Goal: Task Accomplishment & Management: Manage account settings

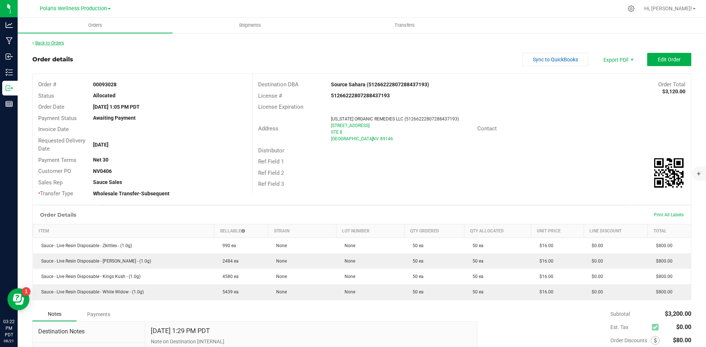
click at [51, 44] on link "Back to Orders" at bounding box center [48, 42] width 32 height 5
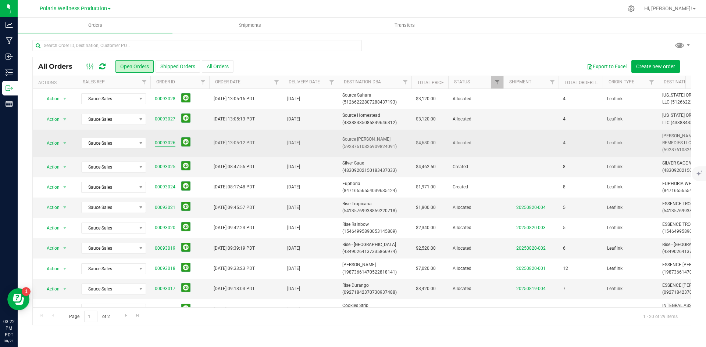
click at [162, 142] on link "00093026" at bounding box center [165, 143] width 21 height 7
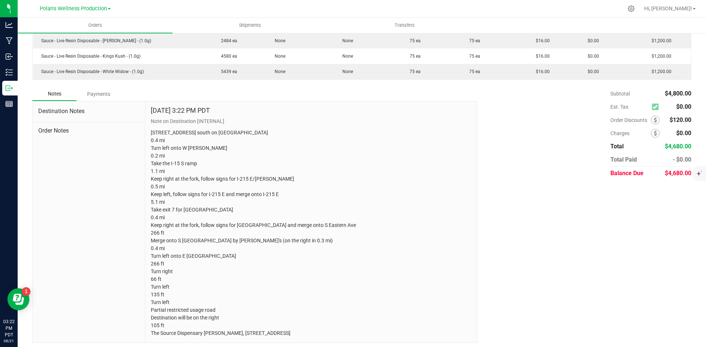
scroll to position [239, 0]
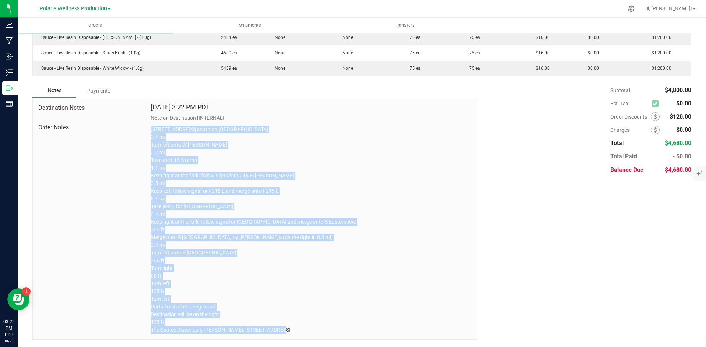
drag, startPoint x: 341, startPoint y: 332, endPoint x: 148, endPoint y: 113, distance: 291.6
click at [148, 113] on div "[DATE] 3:22 PM PDT Note on Destination [INTERNAL] [STREET_ADDRESS][GEOGRAPHIC_D…" at bounding box center [311, 219] width 332 height 242
copy p "[STREET_ADDRESS] south on [GEOGRAPHIC_DATA] 0.4 mi Turn left onto W [PERSON_NAM…"
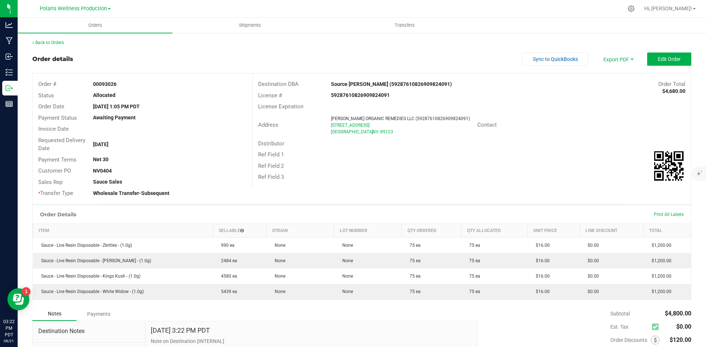
scroll to position [0, 0]
click at [61, 43] on link "Back to Orders" at bounding box center [48, 42] width 32 height 5
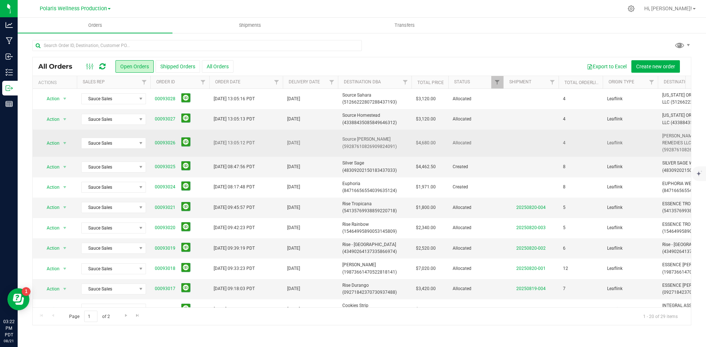
click at [352, 140] on span "Source [PERSON_NAME] (59287610826909824091)" at bounding box center [374, 143] width 65 height 14
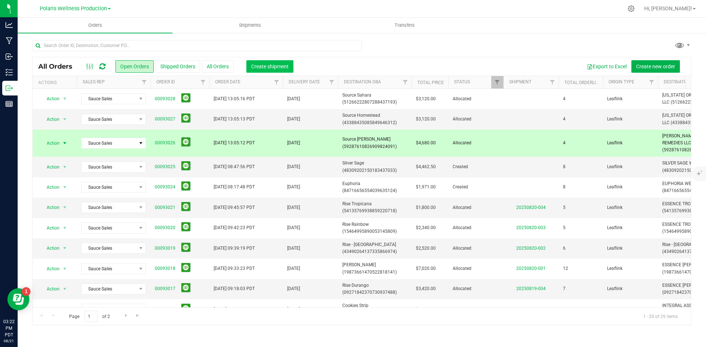
click at [265, 65] on span "Create shipment" at bounding box center [269, 67] width 37 height 6
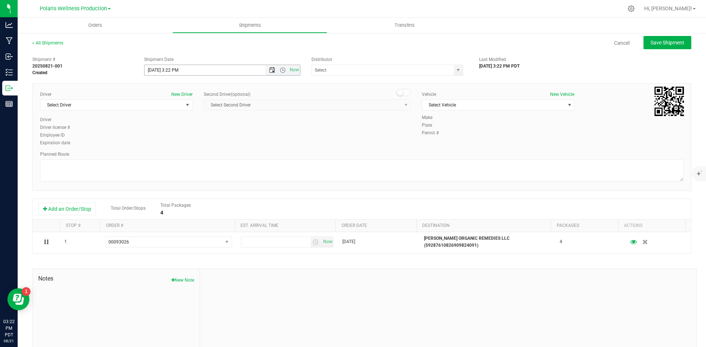
click at [269, 71] on span "Open the date view" at bounding box center [272, 70] width 6 height 6
click at [182, 157] on link "27" at bounding box center [182, 156] width 11 height 11
click at [280, 69] on span "Open the time view" at bounding box center [283, 70] width 6 height 6
click at [200, 141] on li "9:00 AM" at bounding box center [220, 142] width 154 height 10
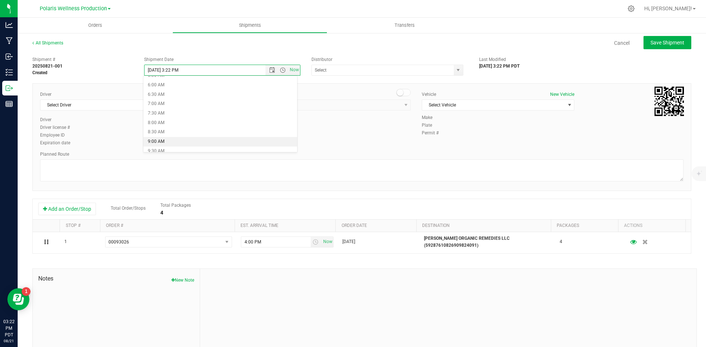
type input "[DATE] 9:00 AM"
click at [455, 67] on span "select" at bounding box center [458, 70] width 9 height 10
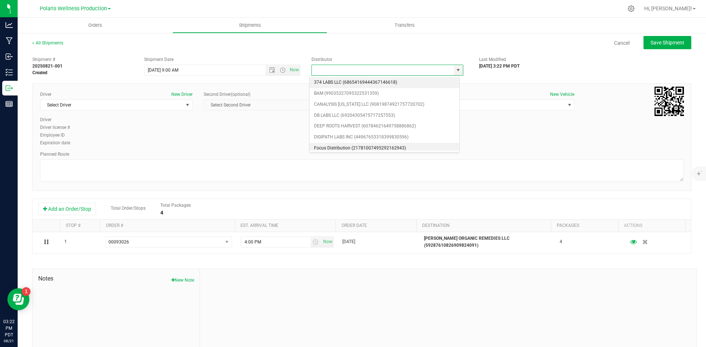
click at [372, 147] on li "Focus Distribution (21781007495292162943)" at bounding box center [384, 148] width 150 height 11
type input "Focus Distribution (21781007495292162943)"
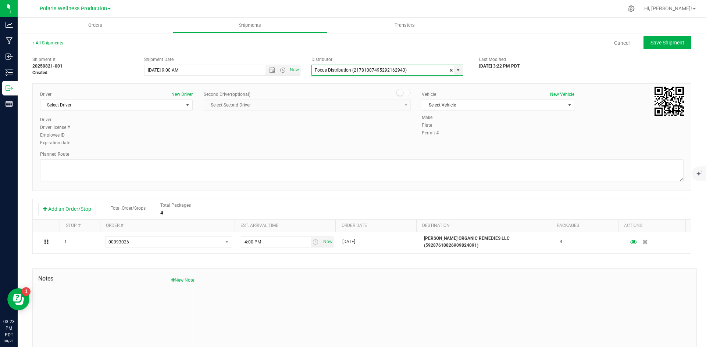
scroll to position [0, 0]
click at [184, 104] on span "select" at bounding box center [187, 105] width 6 height 6
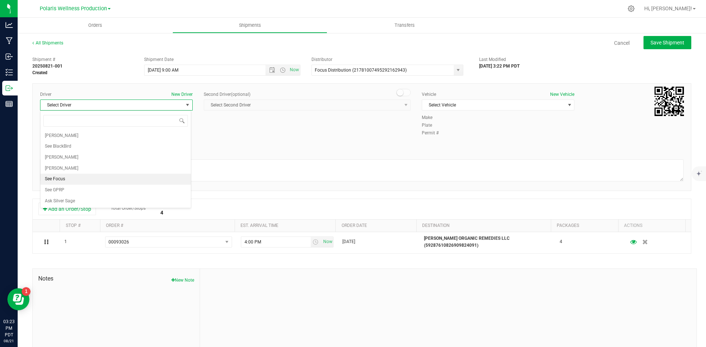
click at [131, 175] on li "See Focus" at bounding box center [115, 179] width 150 height 11
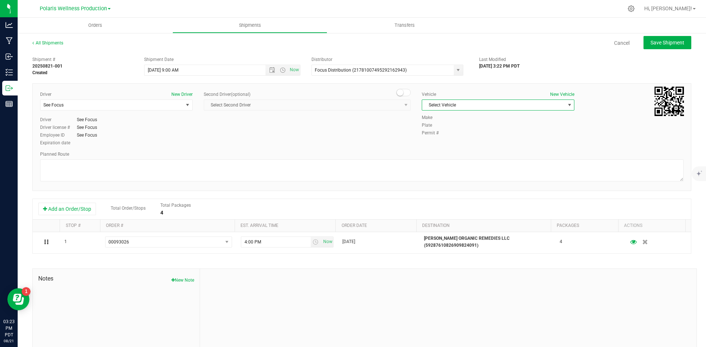
click at [515, 101] on span "Select Vehicle" at bounding box center [493, 105] width 143 height 10
click at [479, 141] on li "See Focus" at bounding box center [494, 139] width 150 height 11
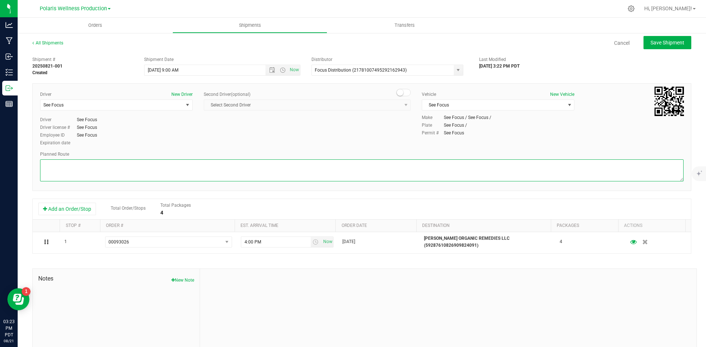
click at [262, 168] on textarea at bounding box center [361, 171] width 643 height 22
paste textarea "[STREET_ADDRESS] south on [GEOGRAPHIC_DATA] 0.4 mi Turn left onto W [PERSON_NAM…"
type textarea "[STREET_ADDRESS] south on [GEOGRAPHIC_DATA] 0.4 mi Turn left onto W [PERSON_NAM…"
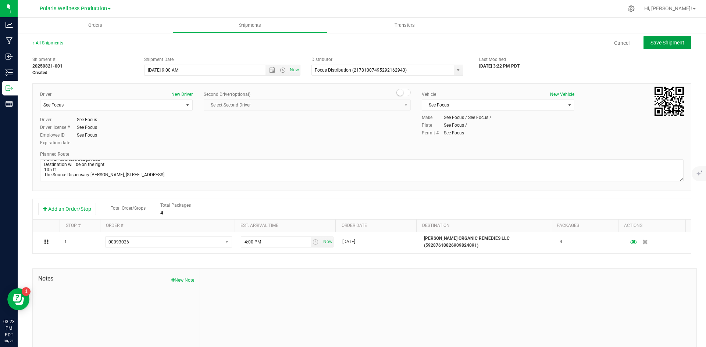
click at [667, 44] on span "Save Shipment" at bounding box center [667, 43] width 34 height 6
type input "[DATE] 4:00 PM"
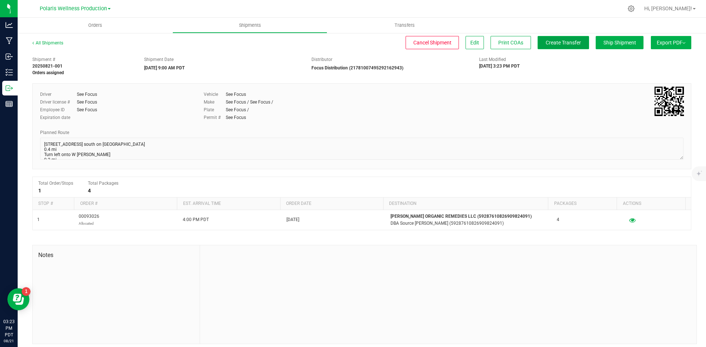
click at [568, 45] on span "Create Transfer" at bounding box center [562, 43] width 35 height 6
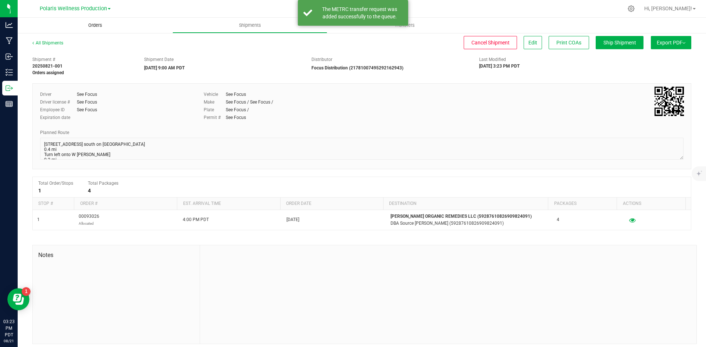
click at [99, 29] on uib-tab-heading "Orders" at bounding box center [95, 25] width 155 height 15
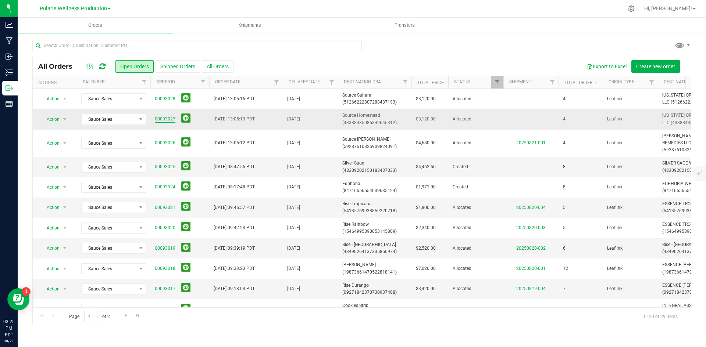
click at [168, 119] on link "00093027" at bounding box center [165, 119] width 21 height 7
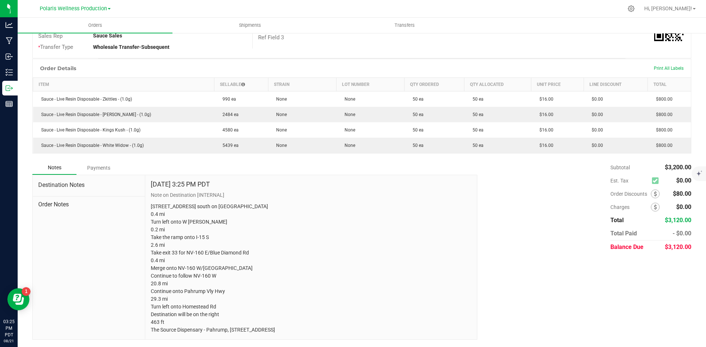
scroll to position [154, 0]
drag, startPoint x: 315, startPoint y: 330, endPoint x: 150, endPoint y: 196, distance: 212.1
click at [151, 203] on p "[STREET_ADDRESS] south on [GEOGRAPHIC_DATA] 0.4 mi Turn left onto W [PERSON_NAM…" at bounding box center [311, 268] width 320 height 131
copy p "[STREET_ADDRESS] south on [GEOGRAPHIC_DATA] 0.4 mi Turn left onto W [PERSON_NAM…"
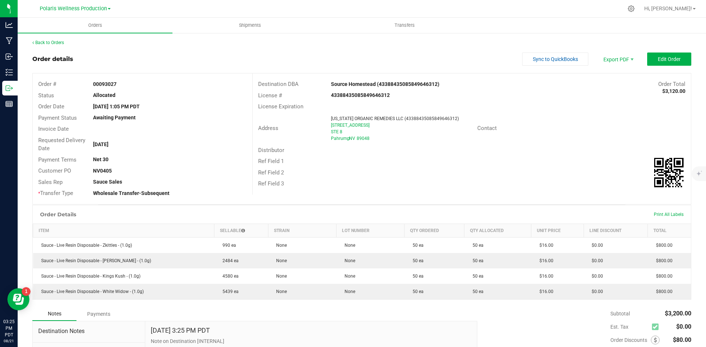
scroll to position [0, 0]
click at [53, 43] on link "Back to Orders" at bounding box center [48, 42] width 32 height 5
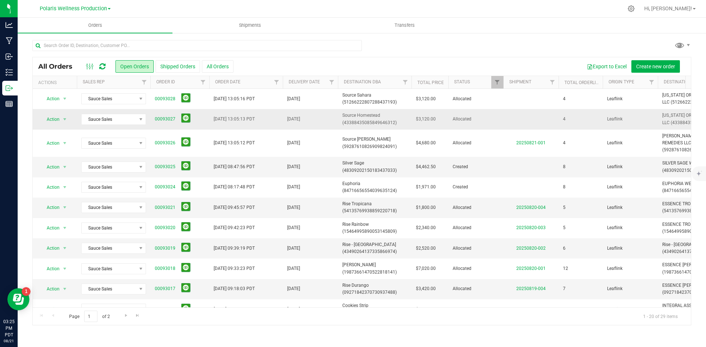
click at [368, 116] on span "Source Homestead (43388435085849646312)" at bounding box center [374, 119] width 65 height 14
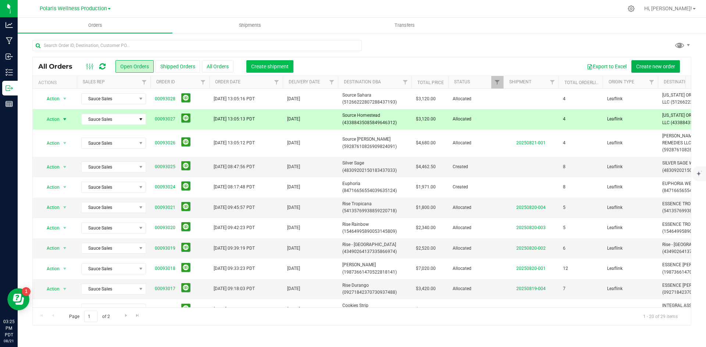
click at [275, 68] on span "Create shipment" at bounding box center [269, 67] width 37 height 6
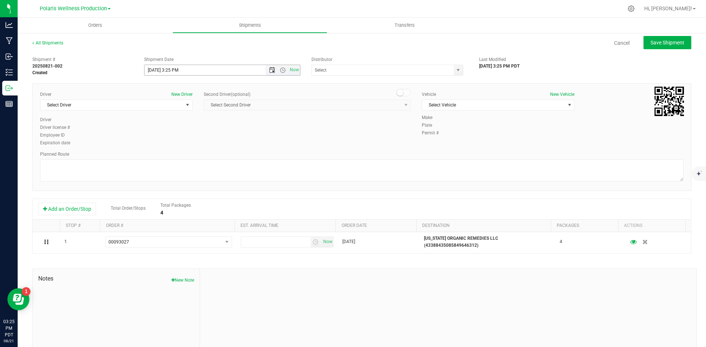
click at [271, 71] on span "Open the date view" at bounding box center [272, 70] width 6 height 6
click at [186, 154] on link "27" at bounding box center [182, 156] width 11 height 11
type input "[DATE] 3:25 PM"
click at [455, 72] on span "select" at bounding box center [458, 70] width 6 height 6
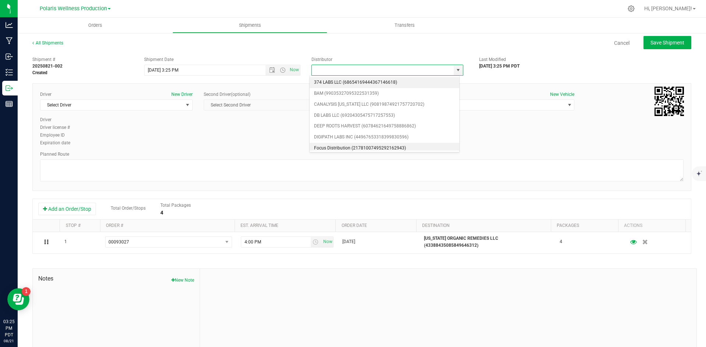
click at [365, 148] on li "Focus Distribution (21781007495292162943)" at bounding box center [384, 148] width 150 height 11
type input "Focus Distribution (21781007495292162943)"
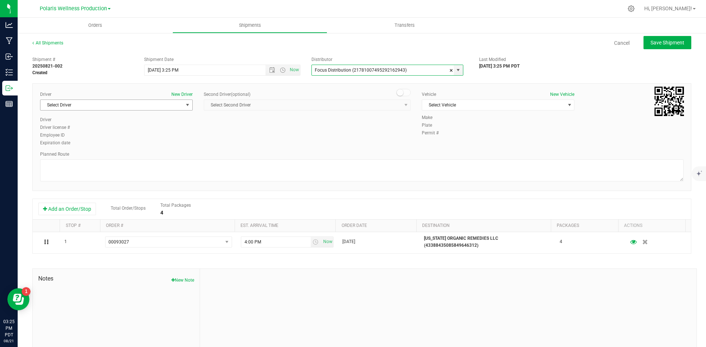
click at [178, 108] on span "Select Driver" at bounding box center [111, 105] width 143 height 10
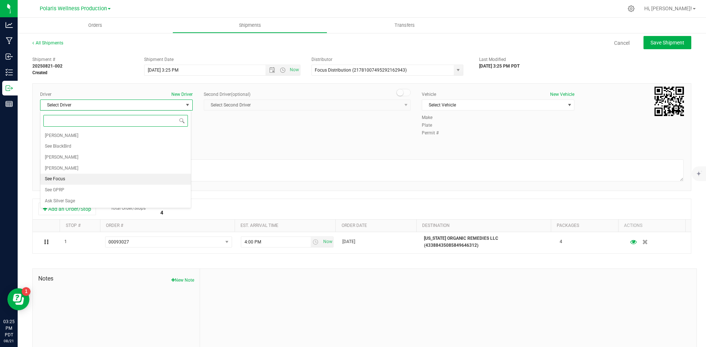
click at [138, 176] on li "See Focus" at bounding box center [115, 179] width 150 height 11
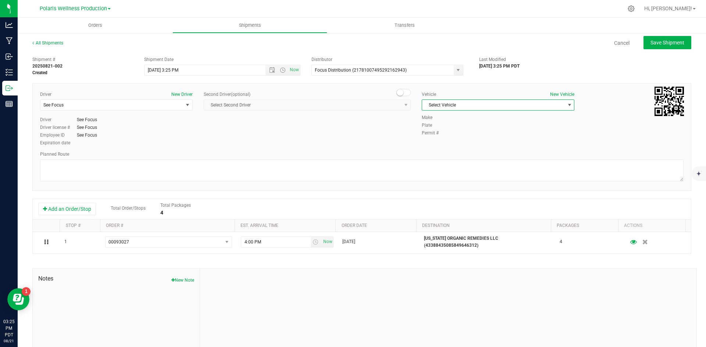
click at [483, 105] on span "Select Vehicle" at bounding box center [493, 105] width 143 height 10
click at [463, 140] on li "See Focus" at bounding box center [494, 139] width 150 height 11
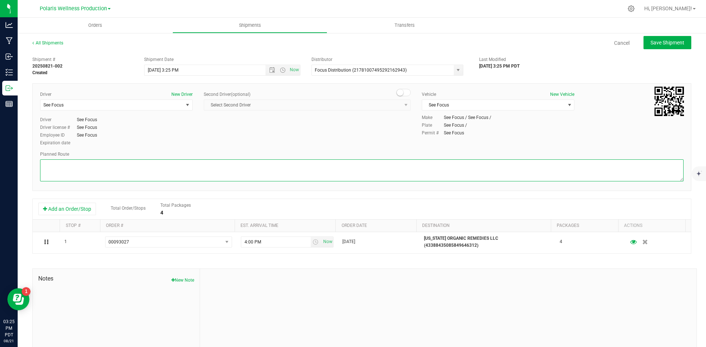
click at [146, 174] on textarea at bounding box center [361, 171] width 643 height 22
paste textarea "[STREET_ADDRESS] south on [GEOGRAPHIC_DATA] 0.4 mi Turn left onto W [PERSON_NAM…"
type textarea "[STREET_ADDRESS] south on [GEOGRAPHIC_DATA] 0.4 mi Turn left onto W [PERSON_NAM…"
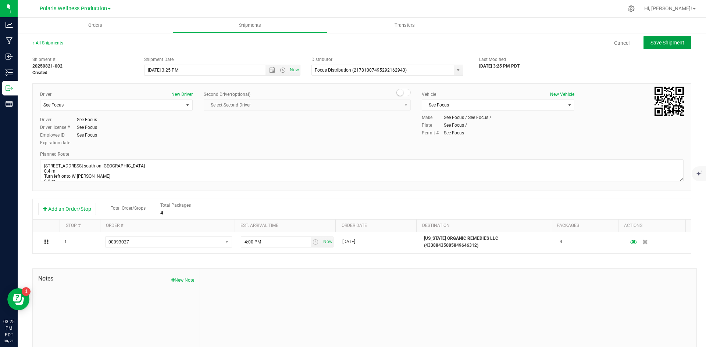
click at [667, 45] on span "Save Shipment" at bounding box center [667, 43] width 34 height 6
type input "[DATE] 10:25 PM"
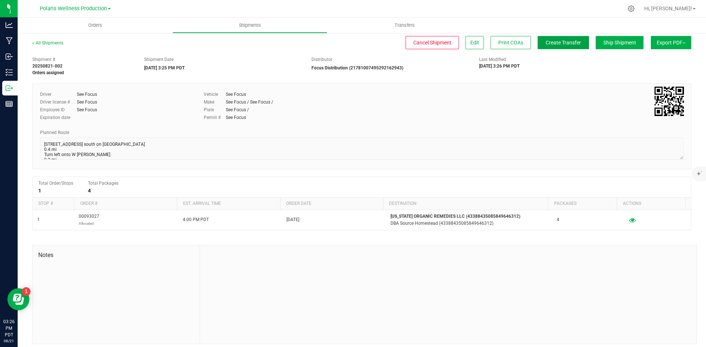
click at [555, 43] on span "Create Transfer" at bounding box center [562, 43] width 35 height 6
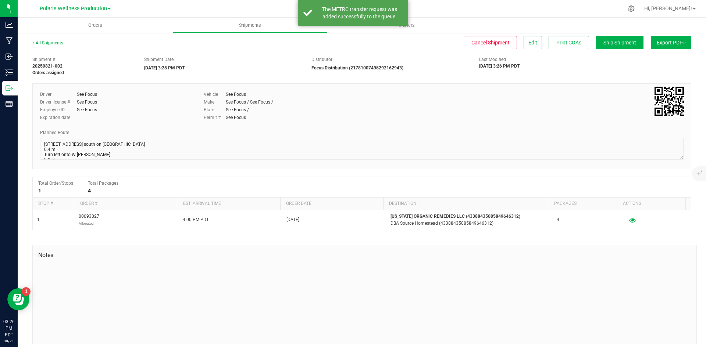
click at [51, 44] on link "All Shipments" at bounding box center [47, 42] width 31 height 5
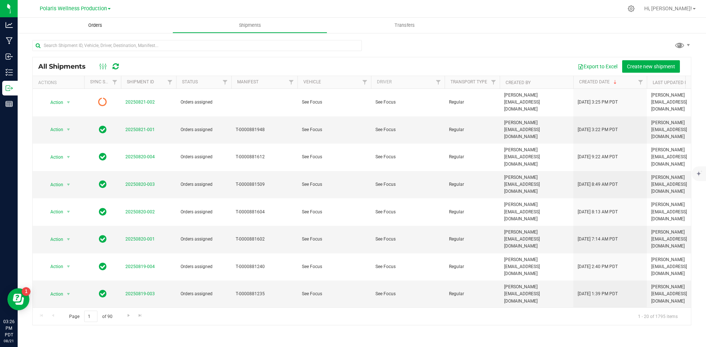
click at [88, 29] on uib-tab-heading "Orders" at bounding box center [95, 25] width 155 height 15
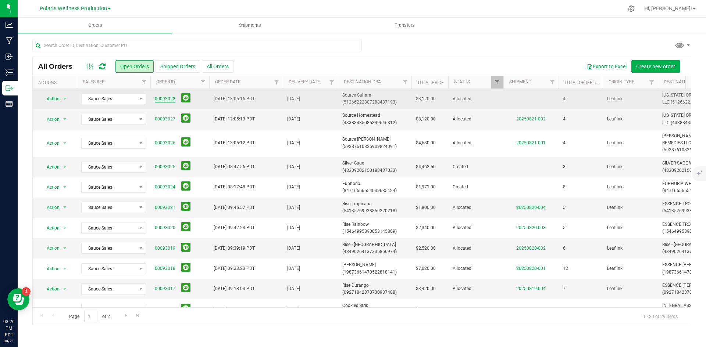
click at [156, 97] on link "00093028" at bounding box center [165, 99] width 21 height 7
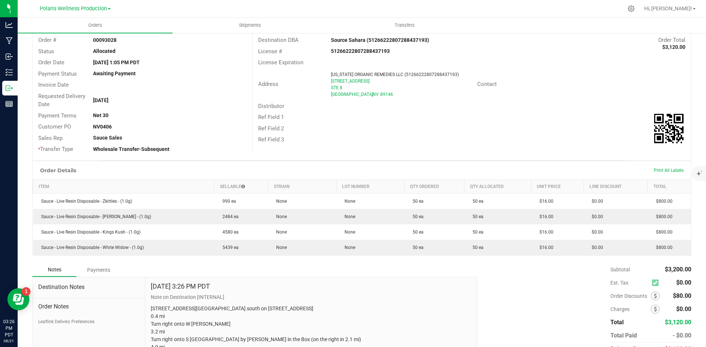
scroll to position [108, 0]
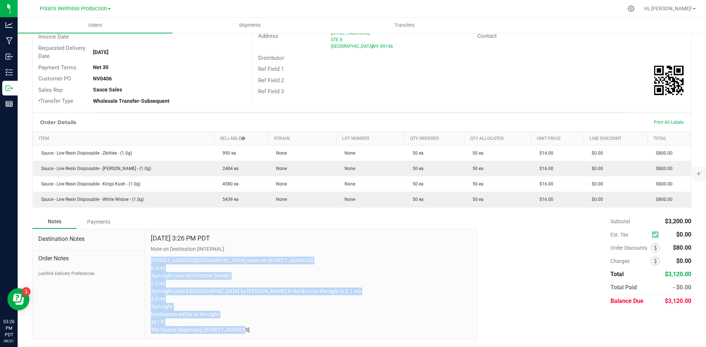
drag, startPoint x: 315, startPoint y: 328, endPoint x: 148, endPoint y: 244, distance: 187.4
click at [148, 244] on div "[DATE] 3:26 PM PDT Note on Destination [INTERNAL] [STREET_ADDRESS][GEOGRAPHIC_D…" at bounding box center [311, 284] width 332 height 111
copy p "[STREET_ADDRESS][GEOGRAPHIC_DATA] south on [STREET_ADDRESS] 0.4 mi Turn right o…"
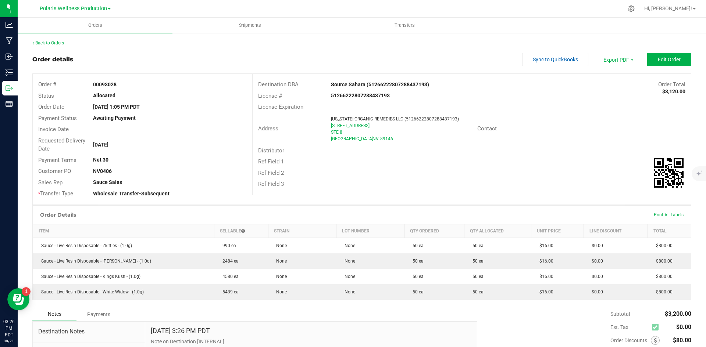
click at [55, 42] on link "Back to Orders" at bounding box center [48, 42] width 32 height 5
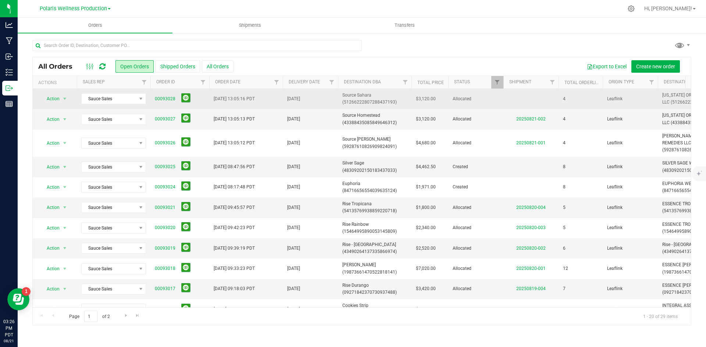
click at [359, 95] on span "Source Sahara (51266222807288437193)" at bounding box center [374, 99] width 65 height 14
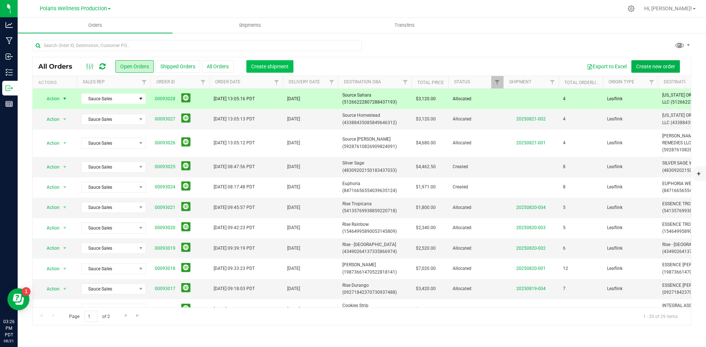
click at [267, 64] on span "Create shipment" at bounding box center [269, 67] width 37 height 6
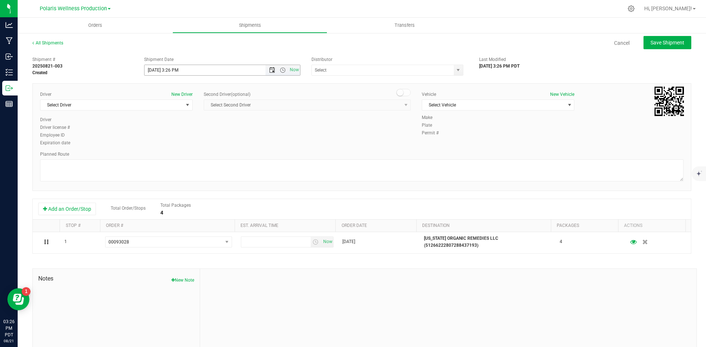
click at [269, 68] on span "Open the date view" at bounding box center [272, 70] width 6 height 6
click at [185, 157] on link "27" at bounding box center [182, 156] width 11 height 11
type input "[DATE] 3:26 PM"
click at [456, 71] on span "select" at bounding box center [458, 70] width 6 height 6
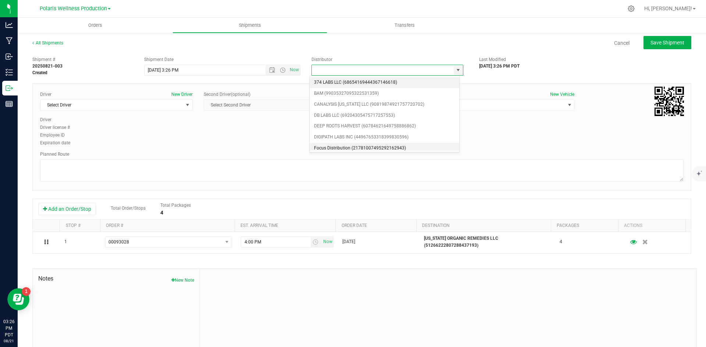
click at [370, 145] on li "Focus Distribution (21781007495292162943)" at bounding box center [384, 148] width 150 height 11
type input "Focus Distribution (21781007495292162943)"
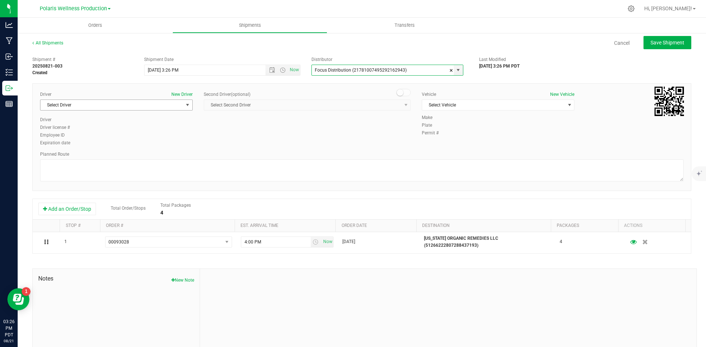
click at [179, 104] on span "Select Driver" at bounding box center [111, 105] width 143 height 10
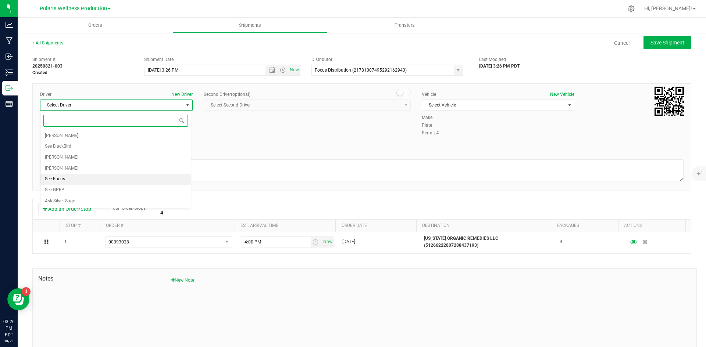
click at [115, 177] on li "See Focus" at bounding box center [115, 179] width 150 height 11
click at [567, 105] on span "select" at bounding box center [569, 105] width 6 height 6
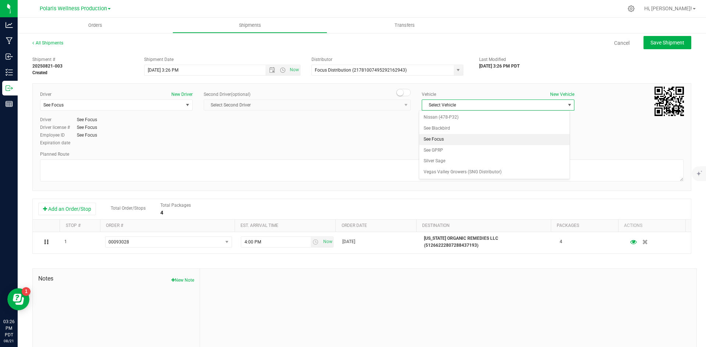
click at [493, 139] on li "See Focus" at bounding box center [494, 139] width 150 height 11
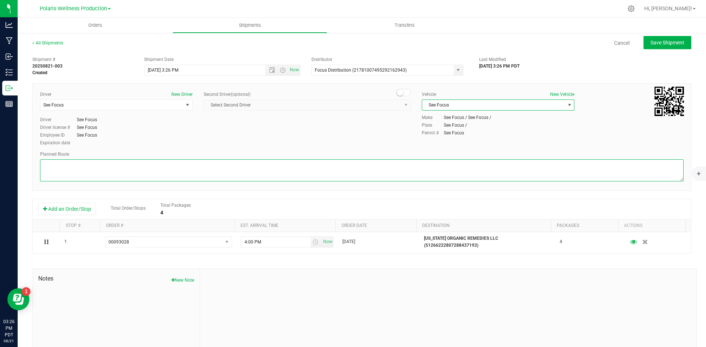
click at [152, 166] on textarea at bounding box center [361, 171] width 643 height 22
paste textarea "[STREET_ADDRESS][GEOGRAPHIC_DATA] south on [STREET_ADDRESS] 0.4 mi Turn right o…"
type textarea "[STREET_ADDRESS][GEOGRAPHIC_DATA] south on [STREET_ADDRESS] 0.4 mi Turn right o…"
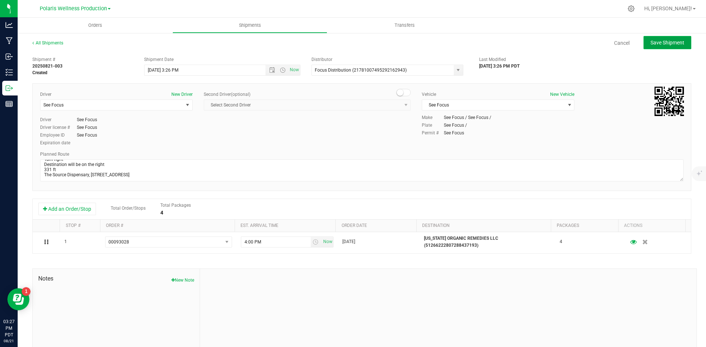
click at [669, 41] on span "Save Shipment" at bounding box center [667, 43] width 34 height 6
type input "[DATE] 10:26 PM"
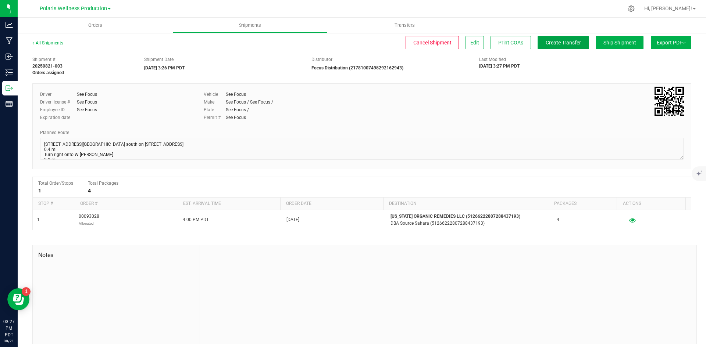
click at [567, 45] on span "Create Transfer" at bounding box center [562, 43] width 35 height 6
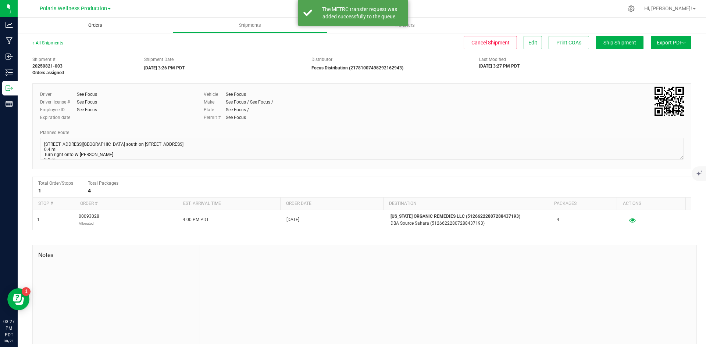
click at [98, 25] on span "Orders" at bounding box center [95, 25] width 34 height 7
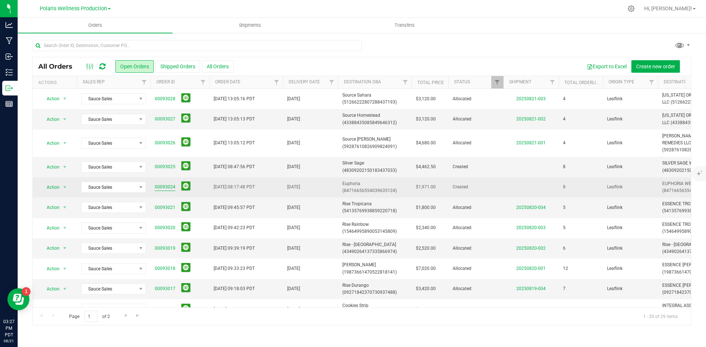
click at [168, 187] on link "00093024" at bounding box center [165, 187] width 21 height 7
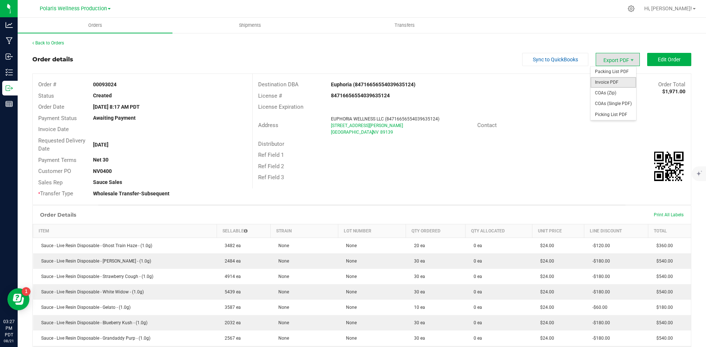
click at [619, 83] on span "Invoice PDF" at bounding box center [613, 82] width 46 height 11
click at [657, 55] on button "Edit Order" at bounding box center [669, 59] width 44 height 13
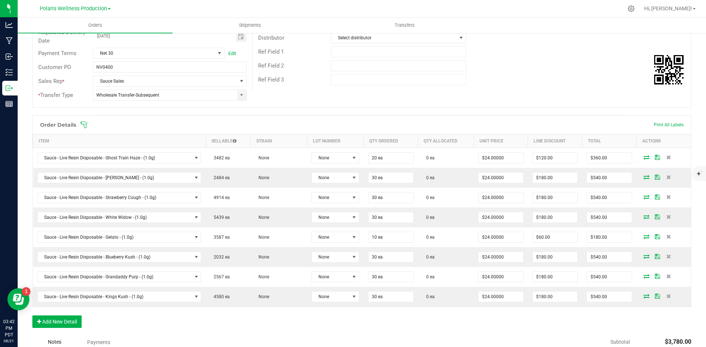
scroll to position [147, 0]
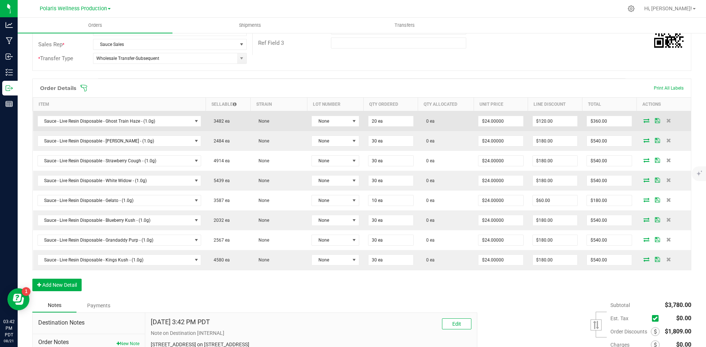
click at [643, 121] on icon at bounding box center [646, 120] width 6 height 4
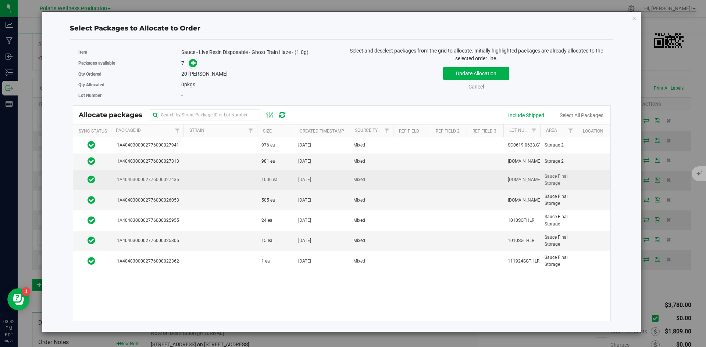
drag, startPoint x: 185, startPoint y: 201, endPoint x: 201, endPoint y: 184, distance: 22.9
click at [185, 201] on td at bounding box center [220, 200] width 74 height 20
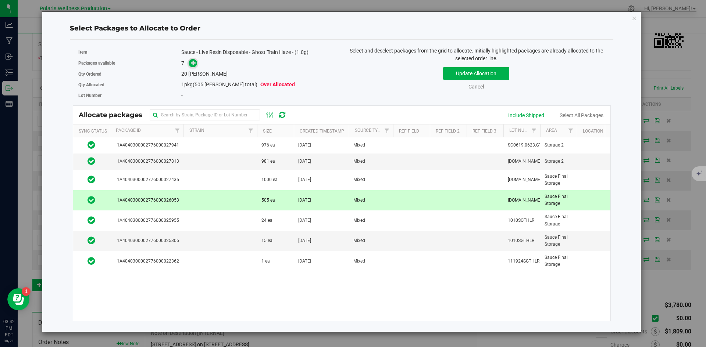
click at [195, 62] on icon at bounding box center [193, 62] width 5 height 5
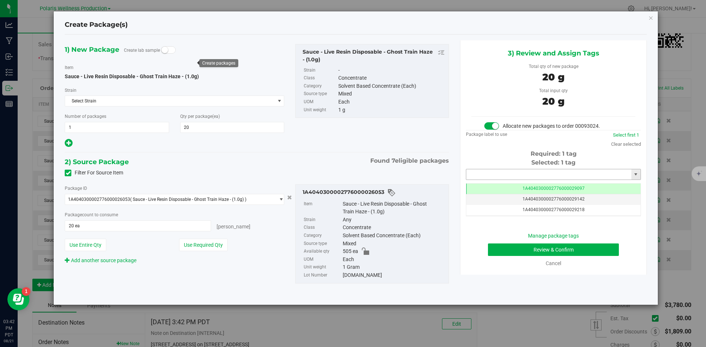
click at [545, 172] on input "text" at bounding box center [548, 174] width 165 height 10
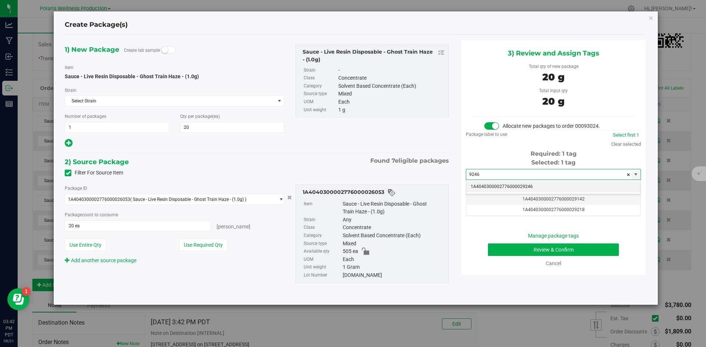
click at [495, 188] on li "1A4040300002776000029246" at bounding box center [553, 187] width 174 height 11
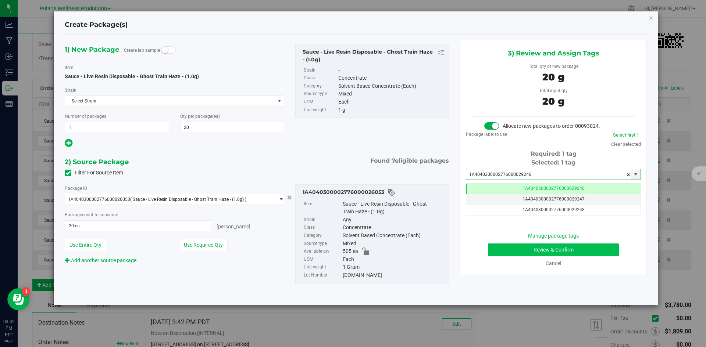
type input "1A4040300002776000029246"
click at [514, 253] on button "Review & Confirm" at bounding box center [553, 250] width 131 height 12
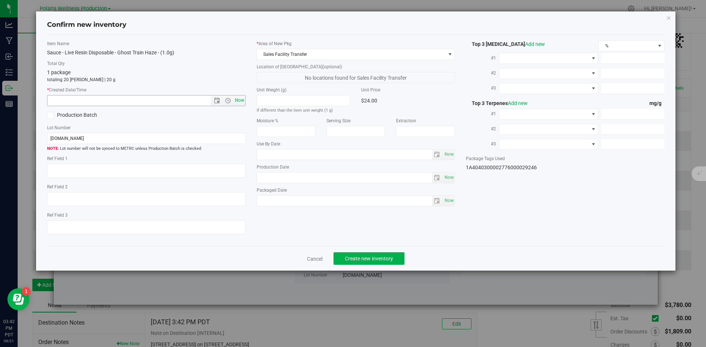
click at [237, 101] on span "Now" at bounding box center [239, 100] width 12 height 11
type input "[DATE] 3:42 PM"
click at [387, 257] on span "Create new inventory" at bounding box center [369, 259] width 48 height 6
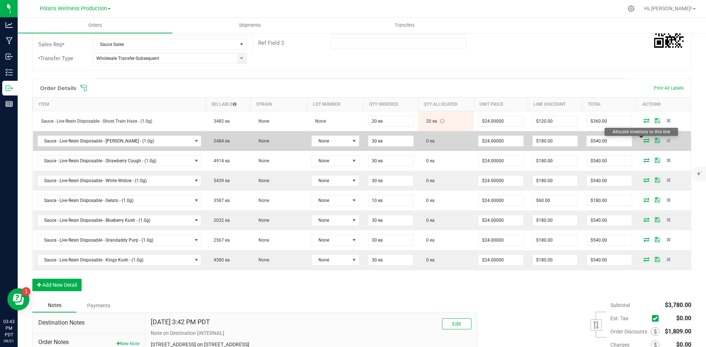
click at [643, 139] on icon at bounding box center [646, 140] width 6 height 4
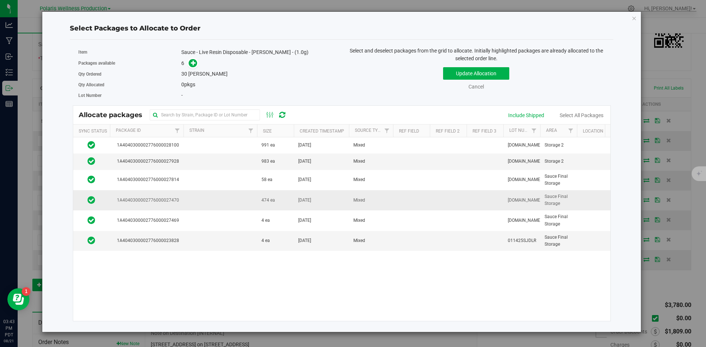
click at [231, 204] on td at bounding box center [220, 200] width 74 height 20
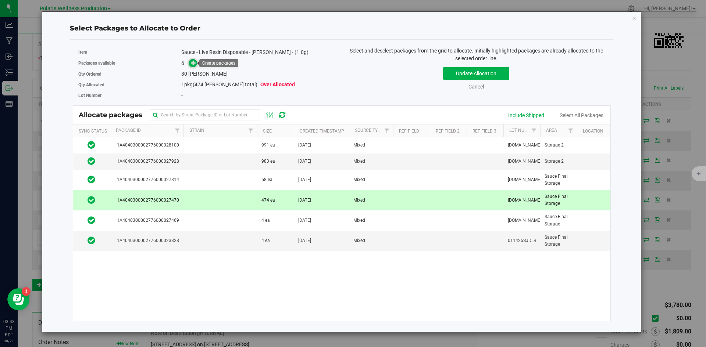
click at [196, 64] on span at bounding box center [193, 63] width 8 height 8
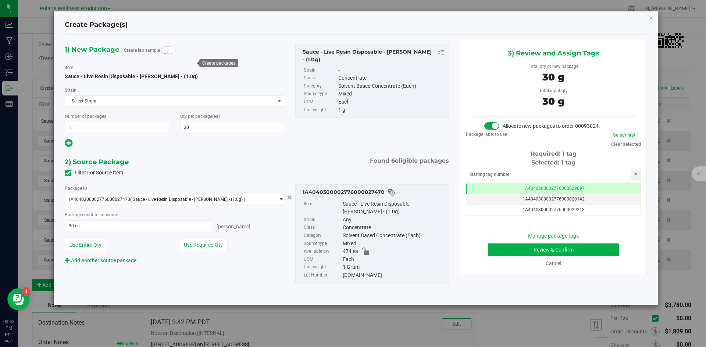
scroll to position [0, 0]
click at [501, 172] on input "text" at bounding box center [548, 174] width 165 height 10
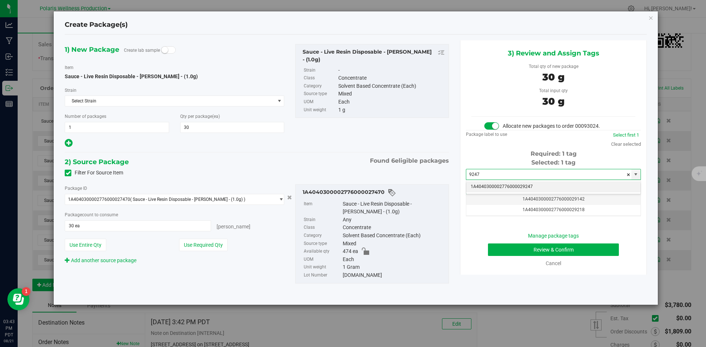
click at [506, 186] on li "1A4040300002776000029247" at bounding box center [553, 187] width 174 height 11
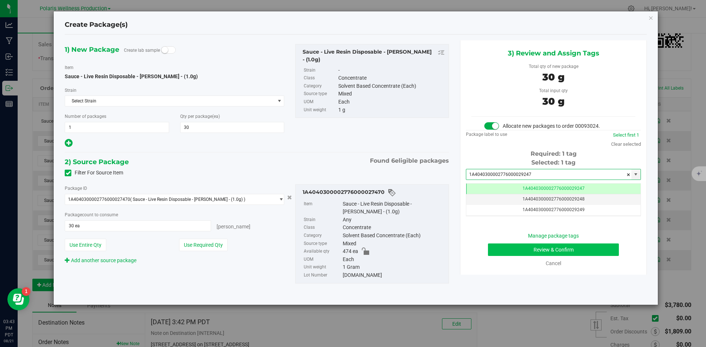
type input "1A4040300002776000029247"
click at [510, 247] on button "Review & Confirm" at bounding box center [553, 250] width 131 height 12
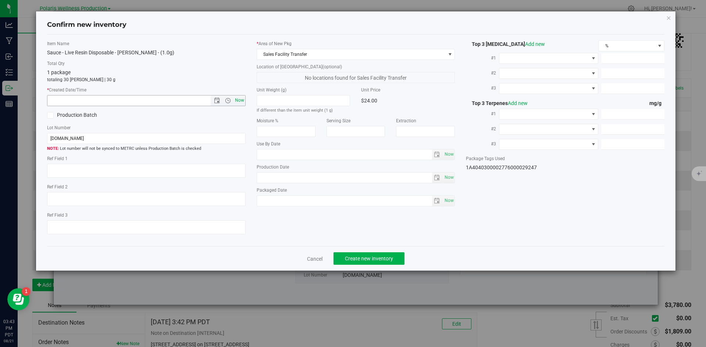
click at [242, 99] on span "Now" at bounding box center [239, 100] width 12 height 11
type input "[DATE] 3:43 PM"
click at [381, 257] on span "Create new inventory" at bounding box center [369, 259] width 48 height 6
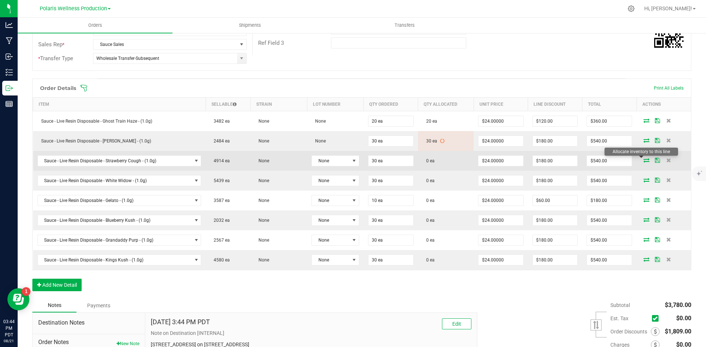
click at [643, 160] on icon at bounding box center [646, 160] width 6 height 4
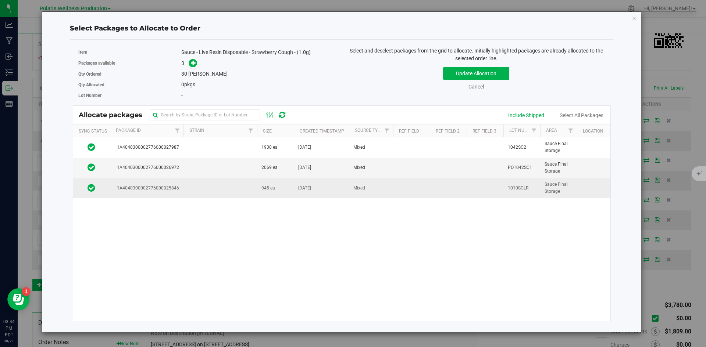
click at [279, 190] on td "945 ea" at bounding box center [275, 188] width 37 height 20
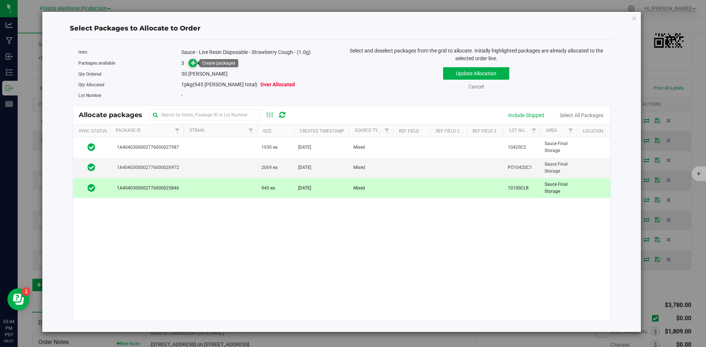
click at [191, 61] on icon at bounding box center [193, 62] width 5 height 5
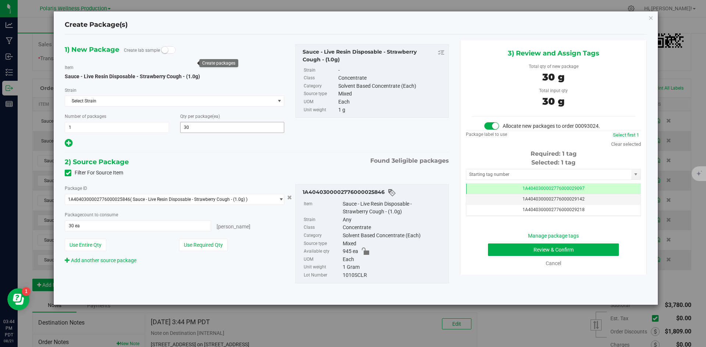
scroll to position [0, 0]
click at [542, 175] on input "text" at bounding box center [548, 174] width 165 height 10
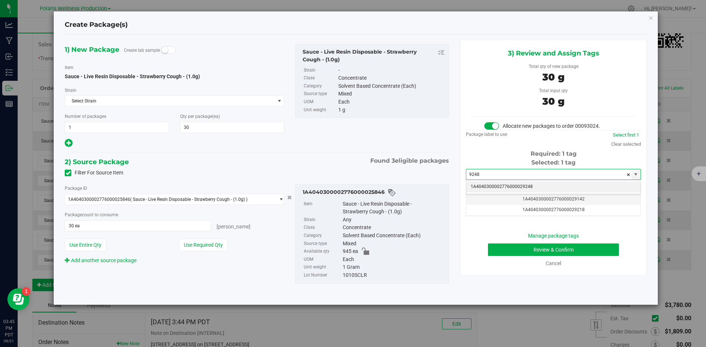
click at [506, 190] on li "1A4040300002776000029248" at bounding box center [553, 187] width 174 height 11
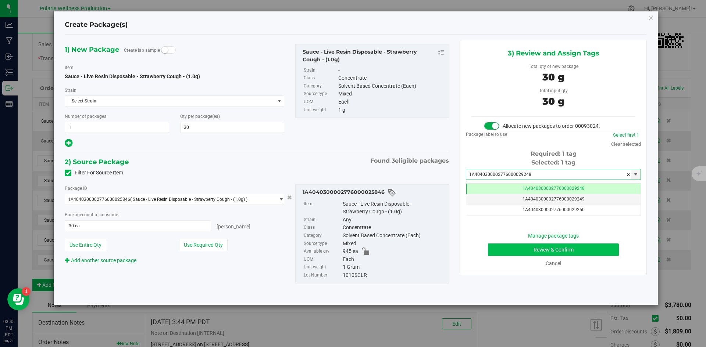
type input "1A4040300002776000029248"
click at [499, 253] on button "Review & Confirm" at bounding box center [553, 250] width 131 height 12
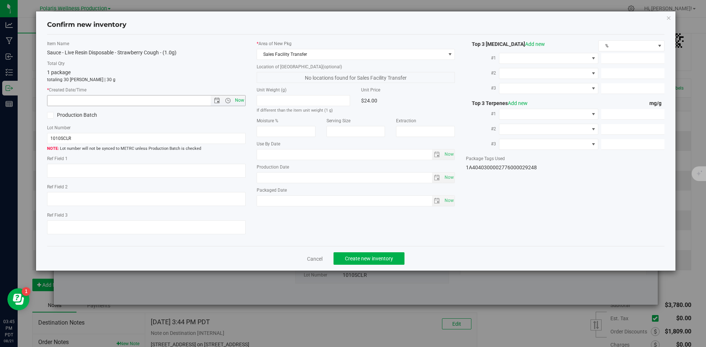
click at [239, 101] on span "Now" at bounding box center [239, 100] width 12 height 11
type input "[DATE] 3:45 PM"
click at [396, 258] on button "Create new inventory" at bounding box center [368, 258] width 71 height 12
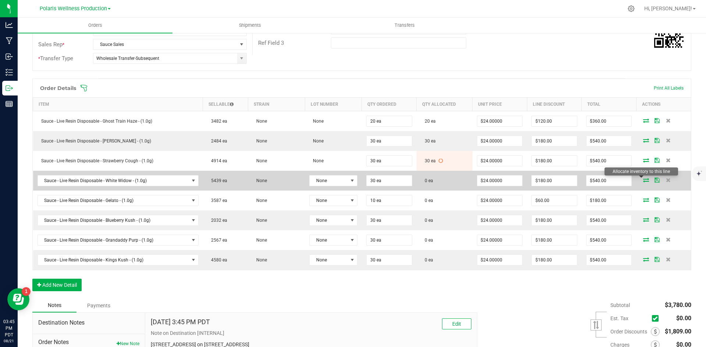
click at [643, 180] on icon at bounding box center [646, 180] width 6 height 4
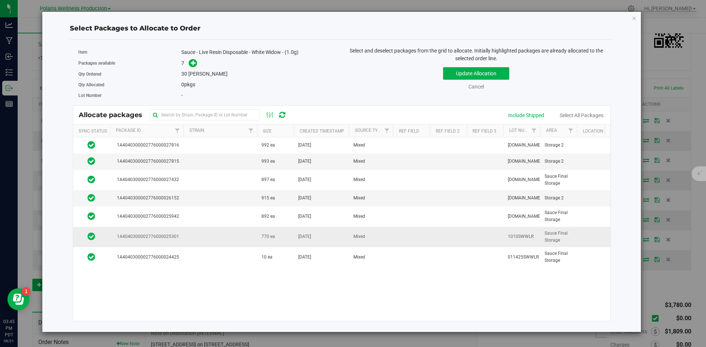
click at [244, 238] on td at bounding box center [220, 237] width 74 height 20
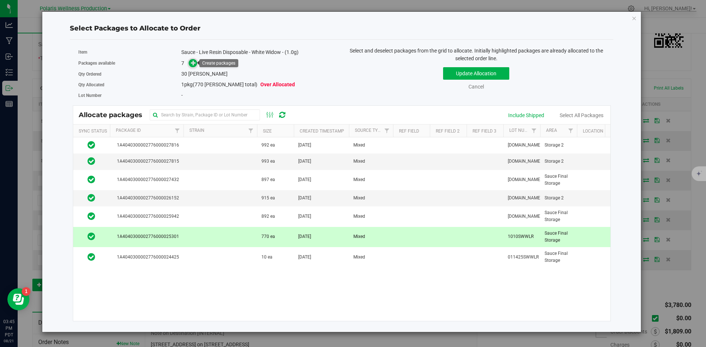
click at [195, 63] on icon at bounding box center [193, 62] width 5 height 5
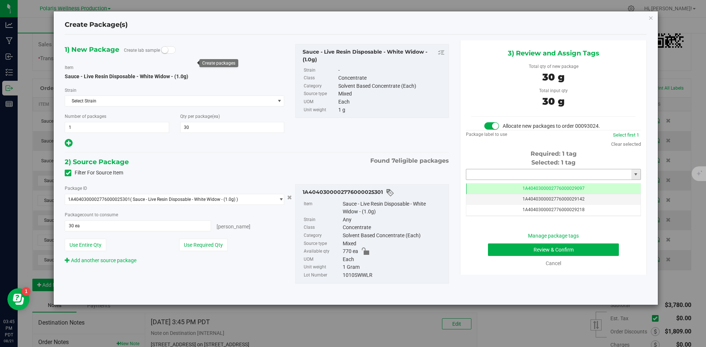
click at [506, 172] on input "text" at bounding box center [548, 174] width 165 height 10
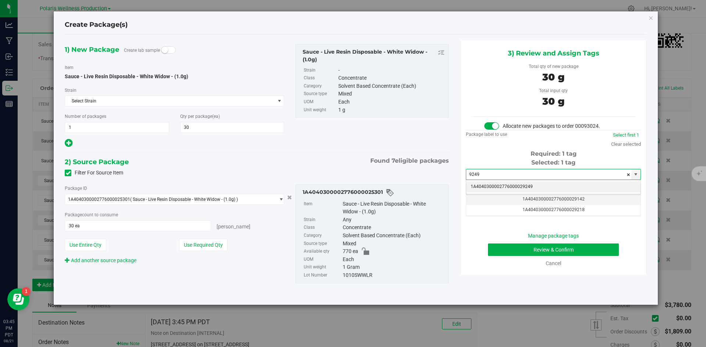
click at [501, 188] on li "1A4040300002776000029249" at bounding box center [553, 187] width 174 height 11
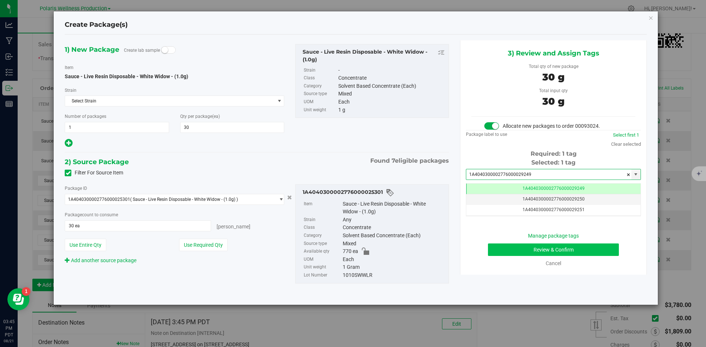
type input "1A4040300002776000029249"
click at [516, 251] on button "Review & Confirm" at bounding box center [553, 250] width 131 height 12
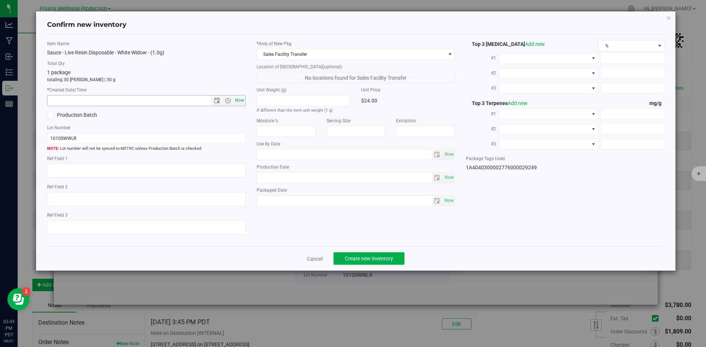
click at [237, 100] on span "Now" at bounding box center [239, 100] width 12 height 11
type input "[DATE] 3:45 PM"
click at [372, 257] on span "Create new inventory" at bounding box center [369, 259] width 48 height 6
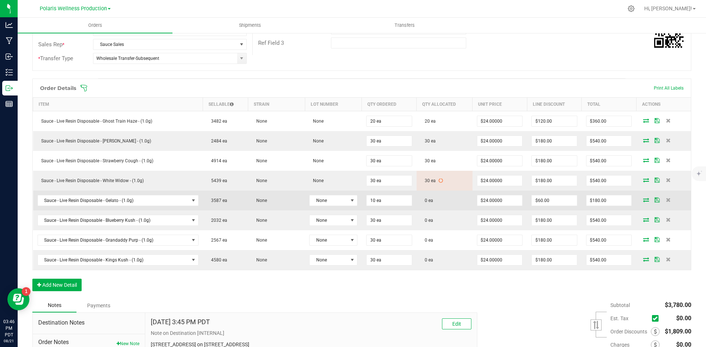
click at [643, 198] on icon at bounding box center [646, 200] width 6 height 4
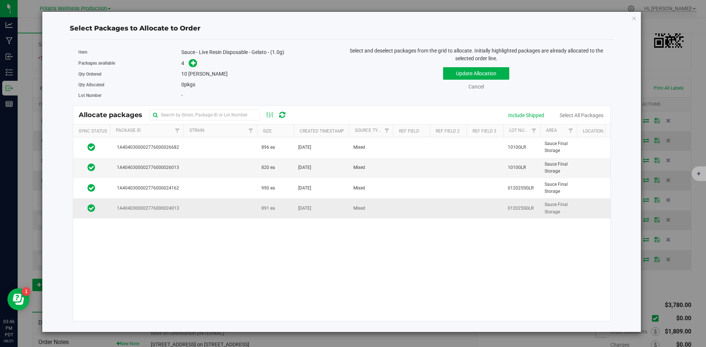
click at [235, 211] on td at bounding box center [220, 208] width 74 height 20
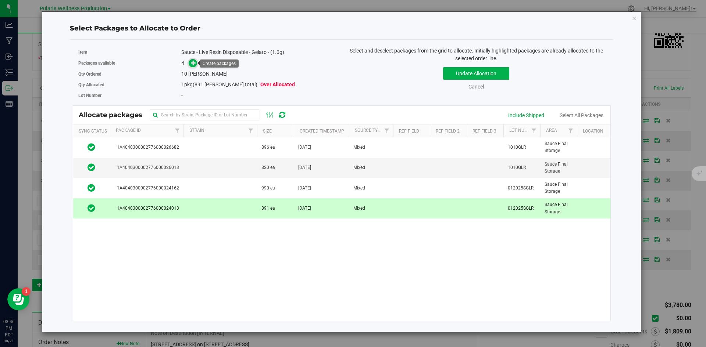
click at [191, 62] on icon at bounding box center [193, 62] width 5 height 5
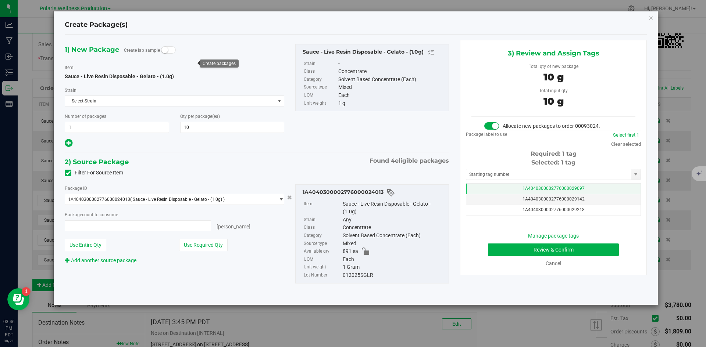
type input "10 ea"
click at [528, 168] on div "Selected: 1 tag Tag 1A4040300002776000029097 1A4040300002776000029142 1A4040300…" at bounding box center [553, 187] width 175 height 58
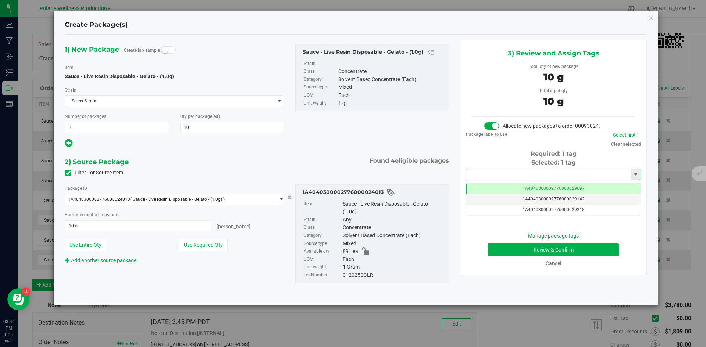
click at [527, 173] on input "text" at bounding box center [548, 174] width 165 height 10
click at [509, 190] on li "1A4040300002776000029250" at bounding box center [553, 187] width 174 height 11
type input "1A4040300002776000029250"
click at [498, 251] on button "Review & Confirm" at bounding box center [553, 250] width 131 height 12
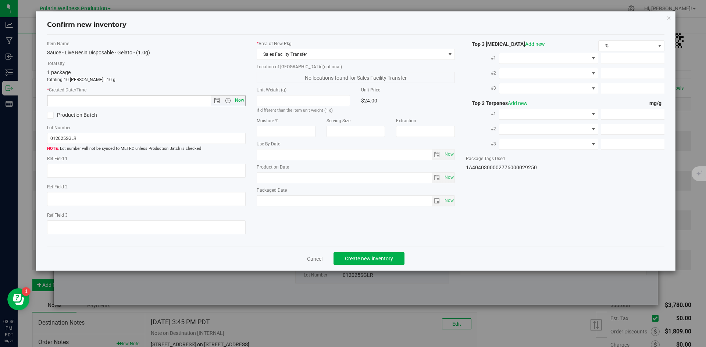
click at [237, 101] on span "Now" at bounding box center [239, 100] width 12 height 11
type input "[DATE] 3:46 PM"
click at [376, 255] on button "Create new inventory" at bounding box center [368, 258] width 71 height 12
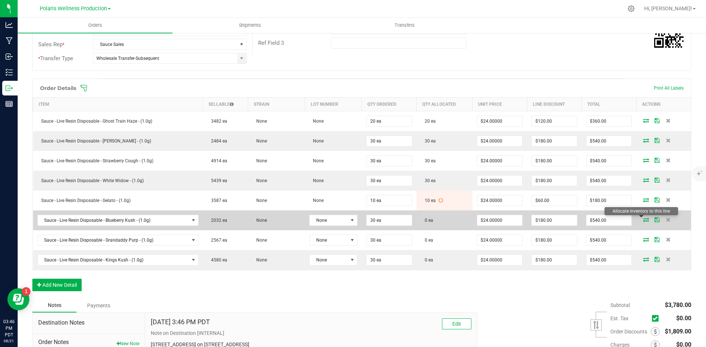
click at [643, 221] on icon at bounding box center [646, 220] width 6 height 4
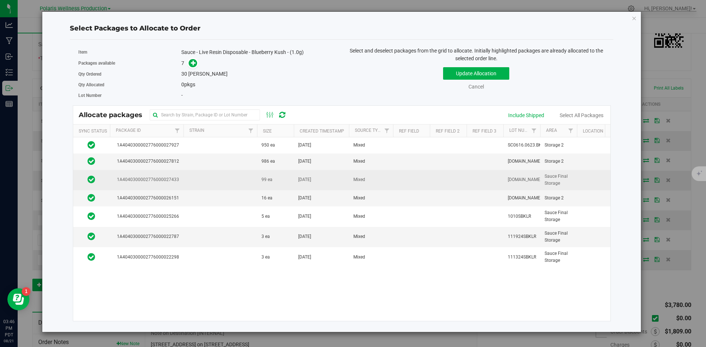
click at [243, 173] on td at bounding box center [220, 180] width 74 height 20
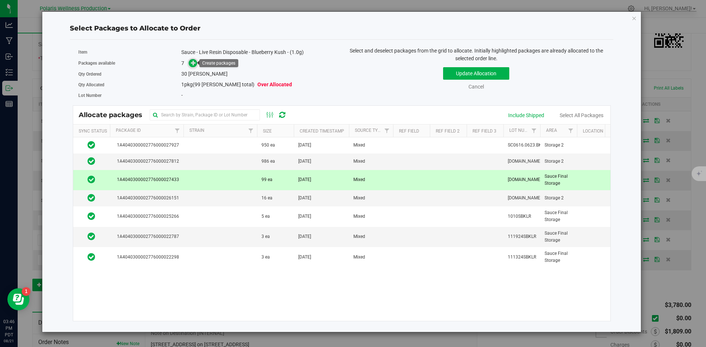
click at [192, 65] on icon at bounding box center [193, 62] width 5 height 5
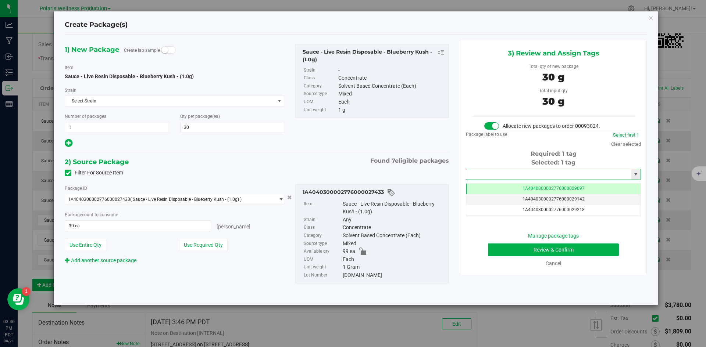
click at [510, 173] on input "text" at bounding box center [548, 174] width 165 height 10
click at [508, 185] on li "1A4040300002776000029251" at bounding box center [553, 187] width 174 height 11
type input "1A4040300002776000029251"
click at [513, 255] on button "Review & Confirm" at bounding box center [553, 250] width 131 height 12
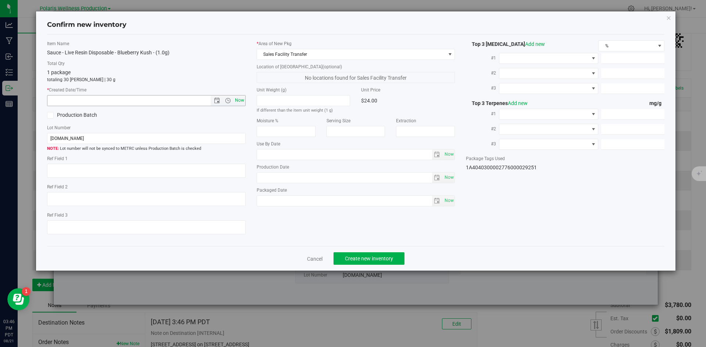
click at [242, 100] on span "Now" at bounding box center [239, 100] width 12 height 11
type input "[DATE] 3:46 PM"
click at [376, 259] on span "Create new inventory" at bounding box center [369, 259] width 48 height 6
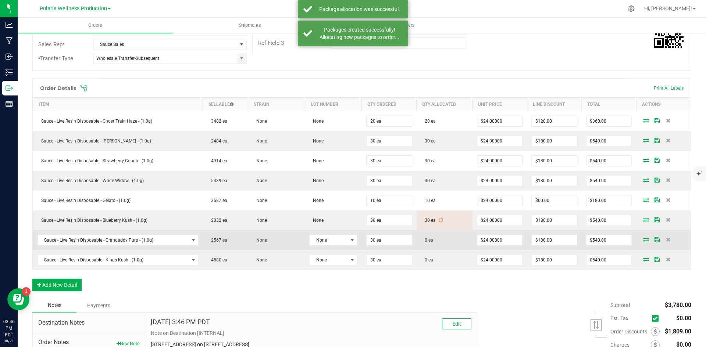
click at [643, 240] on icon at bounding box center [646, 239] width 6 height 4
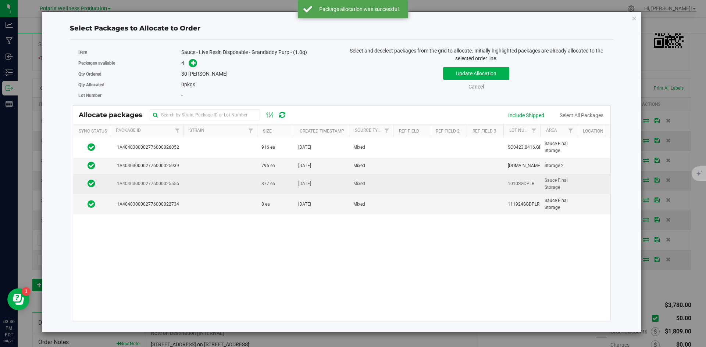
click at [183, 187] on td "1A4040300002776000025556" at bounding box center [147, 184] width 74 height 20
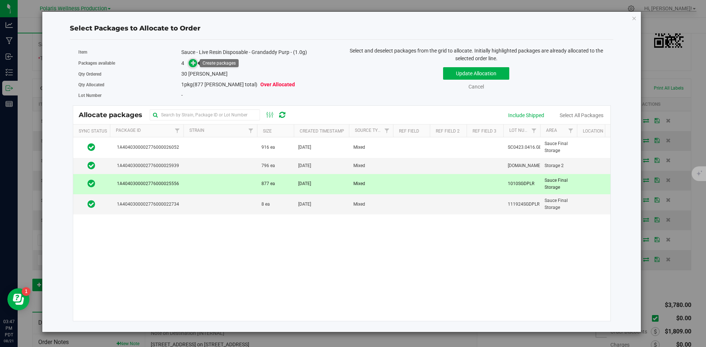
click at [194, 65] on icon at bounding box center [193, 62] width 5 height 5
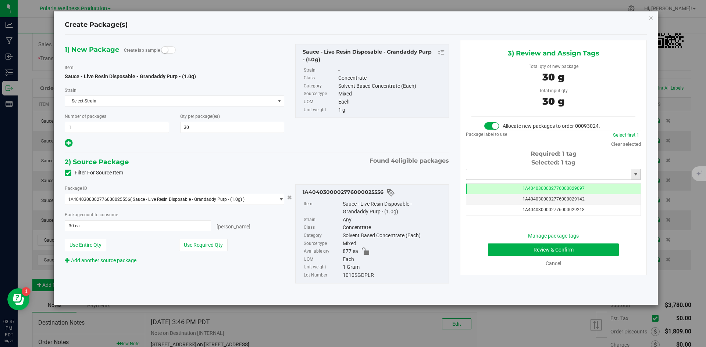
click at [572, 175] on input "text" at bounding box center [548, 174] width 165 height 10
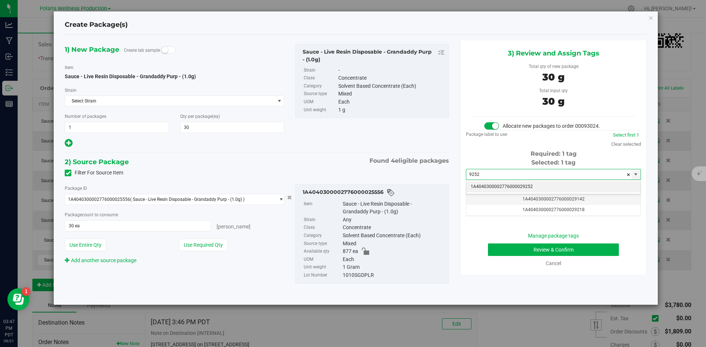
click at [535, 186] on li "1A4040300002776000029252" at bounding box center [553, 187] width 174 height 11
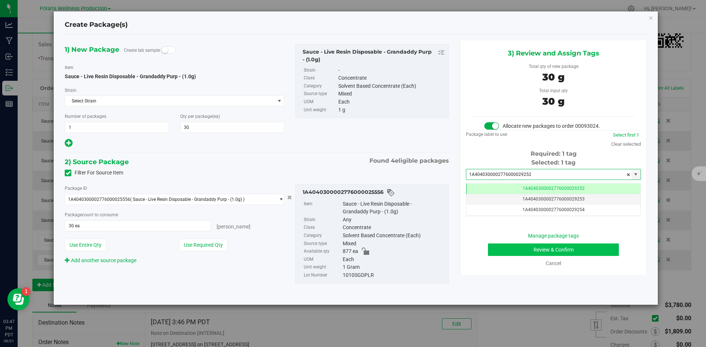
type input "1A4040300002776000029252"
click at [520, 247] on button "Review & Confirm" at bounding box center [553, 250] width 131 height 12
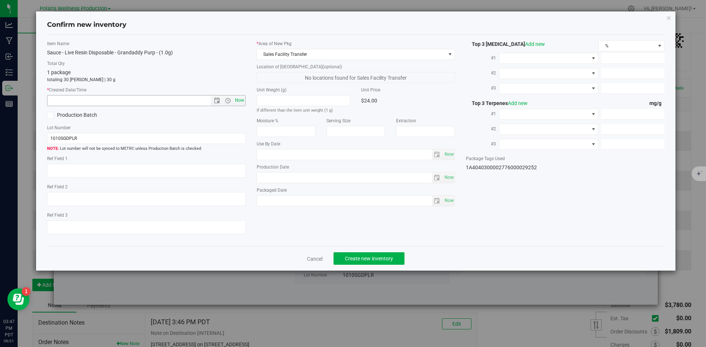
click at [236, 97] on span "Now" at bounding box center [239, 100] width 12 height 11
type input "[DATE] 3:47 PM"
click at [350, 259] on span "Create new inventory" at bounding box center [369, 259] width 48 height 6
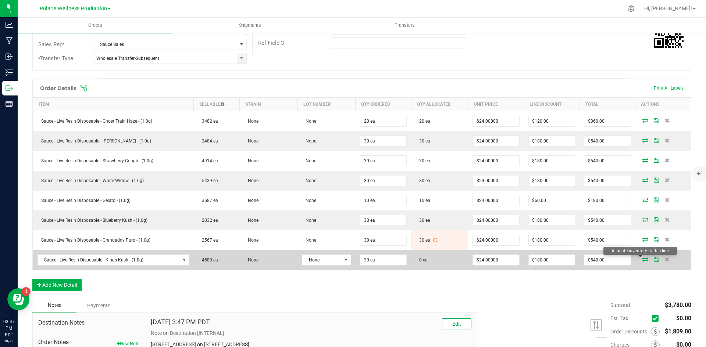
click at [642, 260] on icon at bounding box center [645, 259] width 6 height 4
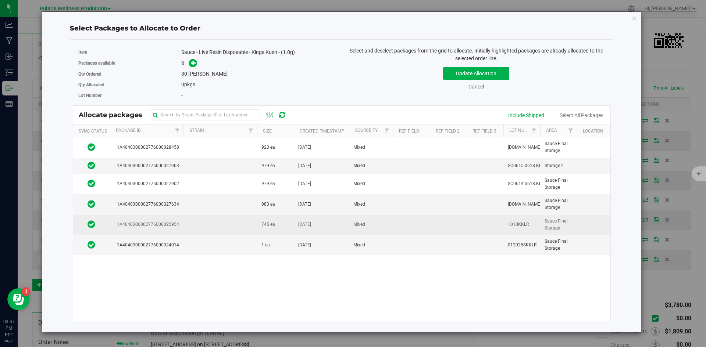
click at [215, 221] on td at bounding box center [220, 225] width 74 height 20
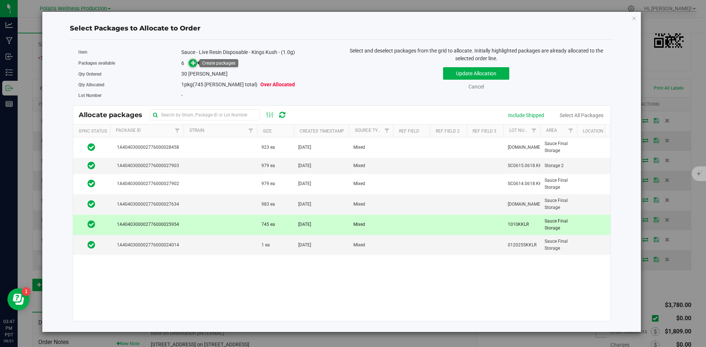
click at [194, 62] on icon at bounding box center [193, 62] width 5 height 5
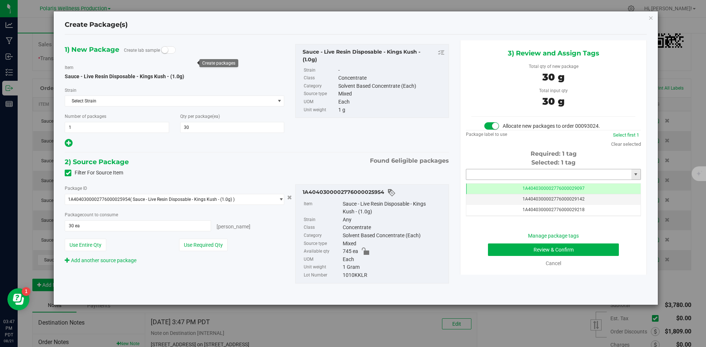
click at [541, 173] on input "text" at bounding box center [548, 174] width 165 height 10
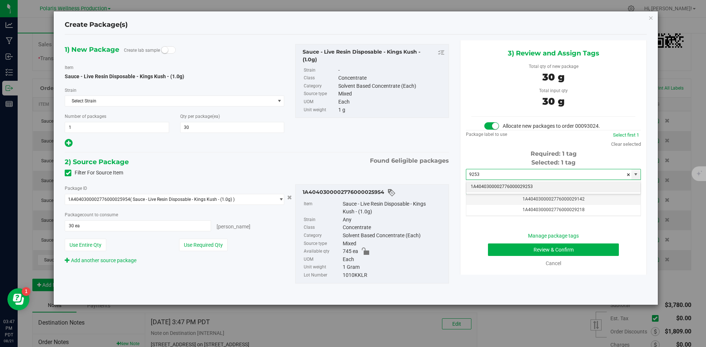
click at [512, 185] on li "1A4040300002776000029253" at bounding box center [553, 187] width 174 height 11
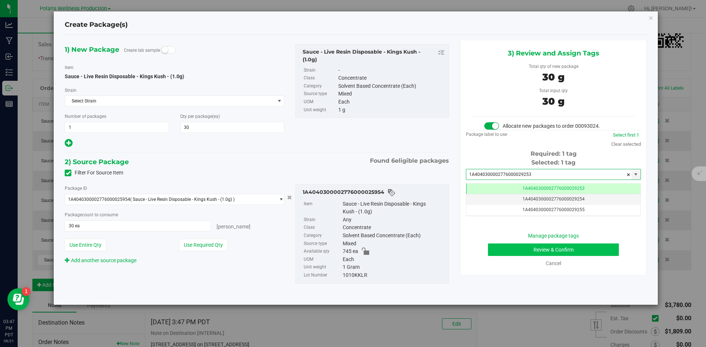
type input "1A4040300002776000029253"
click at [513, 248] on button "Review & Confirm" at bounding box center [553, 250] width 131 height 12
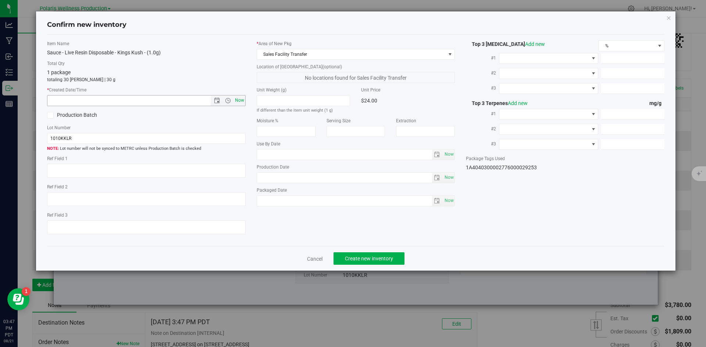
click at [242, 98] on span "Now" at bounding box center [239, 100] width 12 height 11
type input "[DATE] 3:47 PM"
click at [382, 261] on span "Create new inventory" at bounding box center [369, 259] width 48 height 6
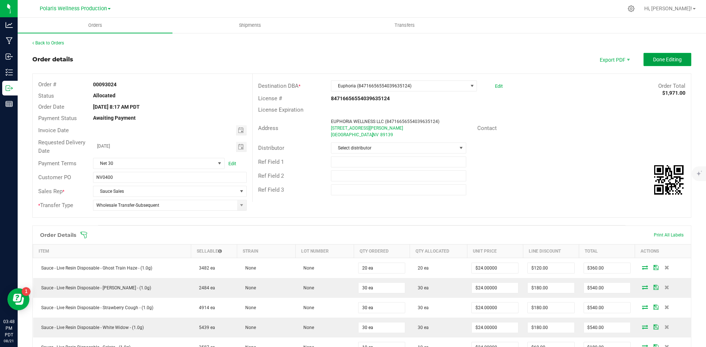
click at [660, 62] on span "Done Editing" at bounding box center [667, 60] width 29 height 6
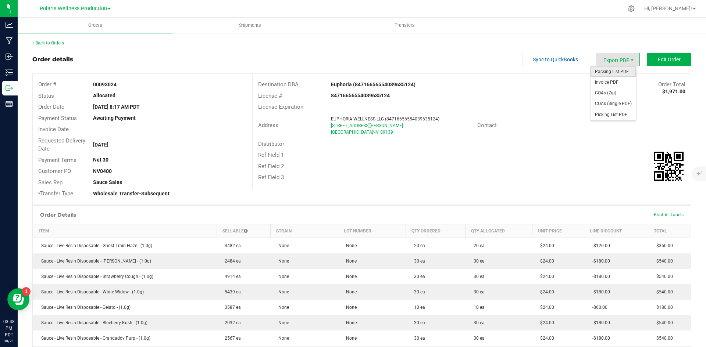
click at [618, 75] on span "Packing List PDF" at bounding box center [613, 72] width 46 height 11
click at [54, 44] on link "Back to Orders" at bounding box center [48, 42] width 32 height 5
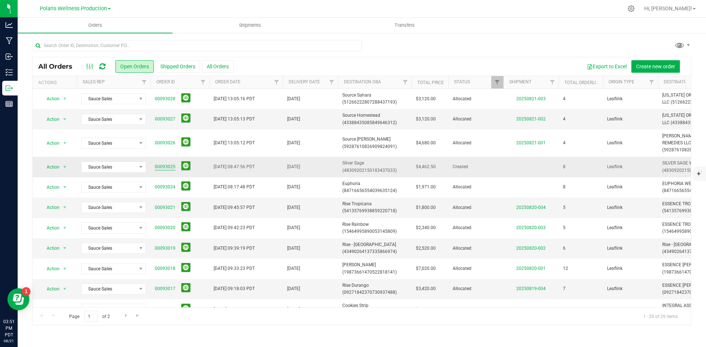
click at [165, 168] on link "00093025" at bounding box center [165, 167] width 21 height 7
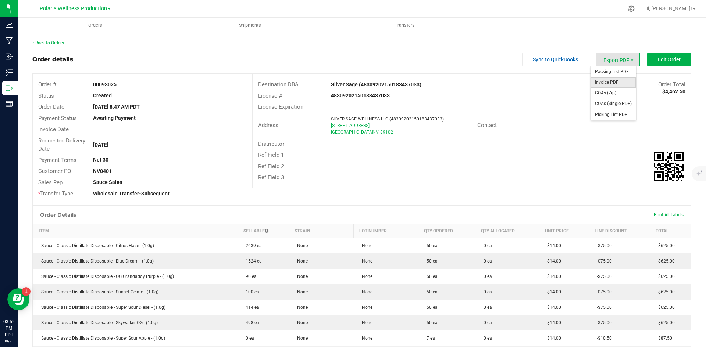
click at [616, 78] on span "Invoice PDF" at bounding box center [613, 82] width 46 height 11
